Goal: Book appointment/travel/reservation

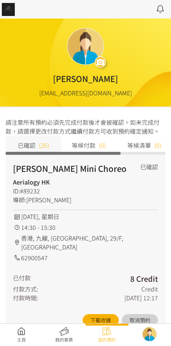
click at [20, 327] on link at bounding box center [21, 335] width 43 height 16
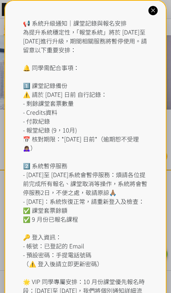
click at [79, 22] on div "📢 系統升級通知｜課堂記錄與報名安排 為提升系統穩定性，「報堂系統」將於 [DATE]至 [DATE]進行升級，期間相關服務將暫停使用。請留意以下重要安排： …" at bounding box center [86, 170] width 126 height 303
click at [154, 12] on icon at bounding box center [153, 10] width 7 height 7
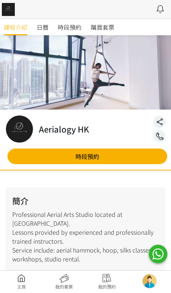
click at [77, 23] on span "時段預約" at bounding box center [70, 27] width 24 height 9
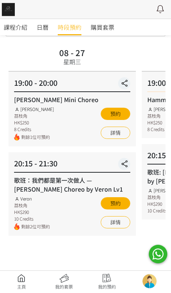
scroll to position [46, 0]
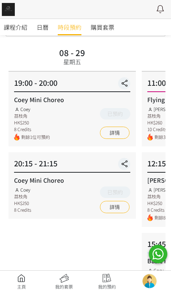
click at [123, 131] on link "詳情" at bounding box center [115, 133] width 30 height 12
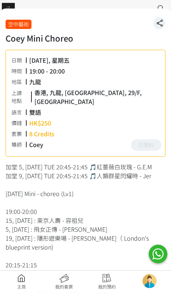
scroll to position [123, 0]
